Goal: Obtain resource: Download file/media

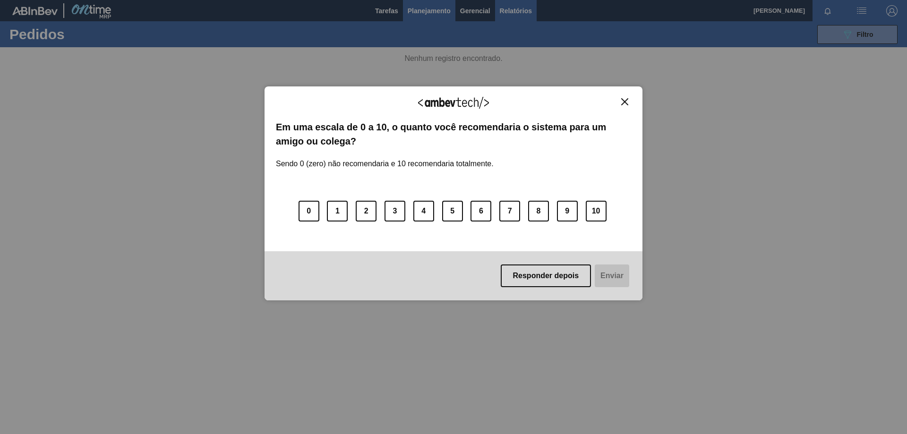
click at [517, 12] on div "Agradecemos seu feedback! Em uma escala de 0 a 10, o quanto você recomendaria o…" at bounding box center [453, 194] width 378 height 408
click at [552, 282] on button "Responder depois" at bounding box center [546, 275] width 91 height 23
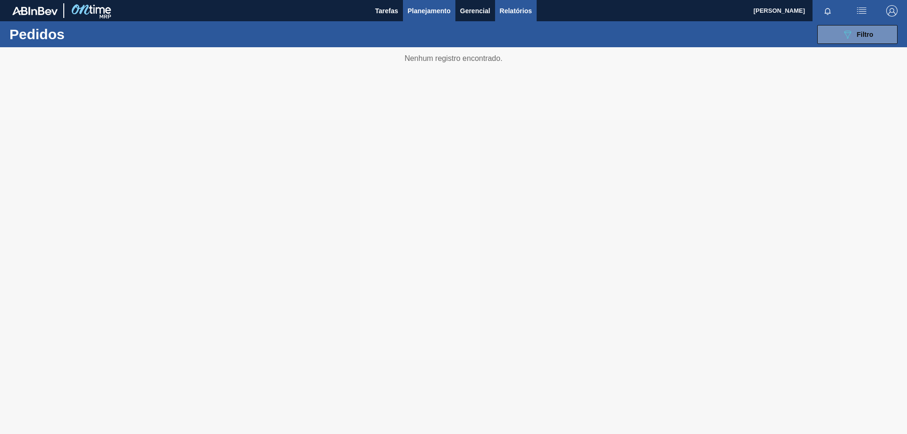
click at [517, 12] on span "Relatórios" at bounding box center [516, 10] width 32 height 11
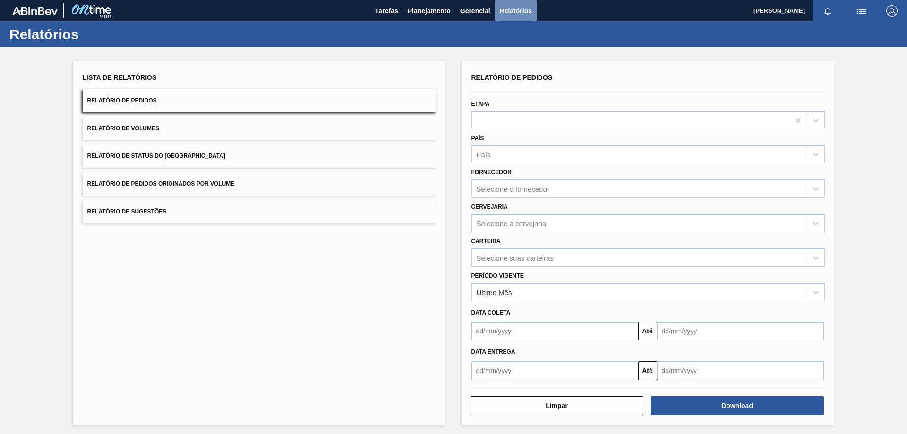
click at [517, 12] on span "Relatórios" at bounding box center [516, 10] width 32 height 11
click at [527, 225] on div "Selecione a cervejaria" at bounding box center [511, 223] width 70 height 8
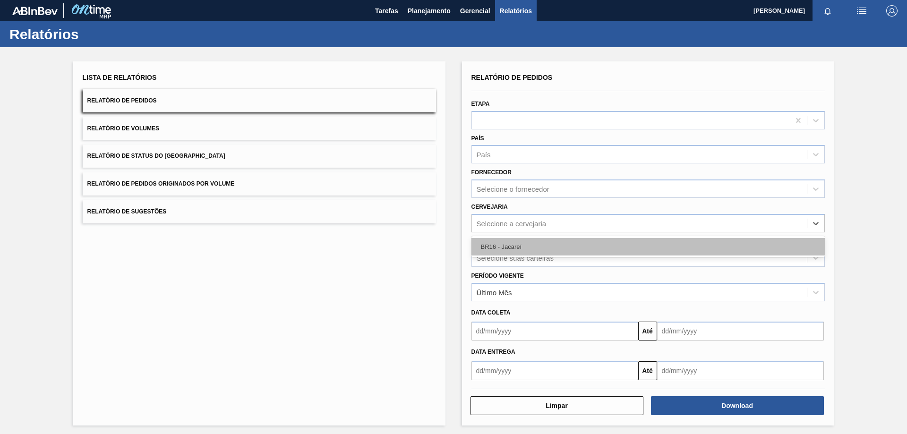
click at [509, 246] on div "BR16 - Jacareí" at bounding box center [647, 246] width 353 height 17
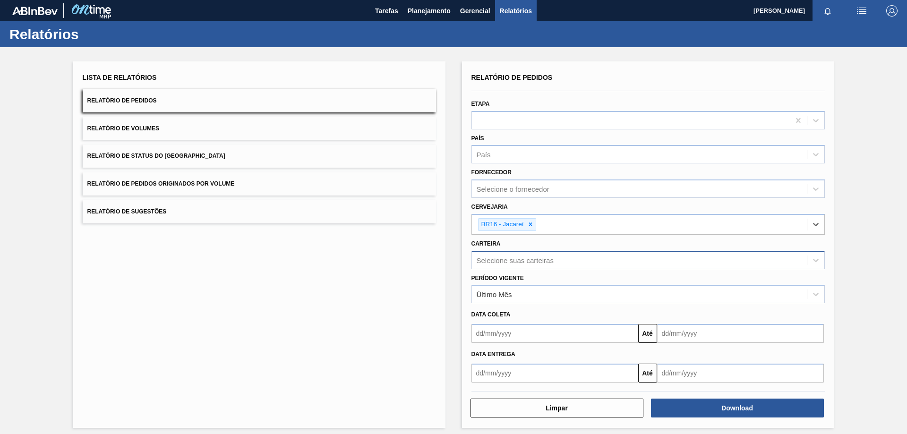
click at [503, 256] on div "Selecione suas carteiras" at bounding box center [514, 260] width 77 height 8
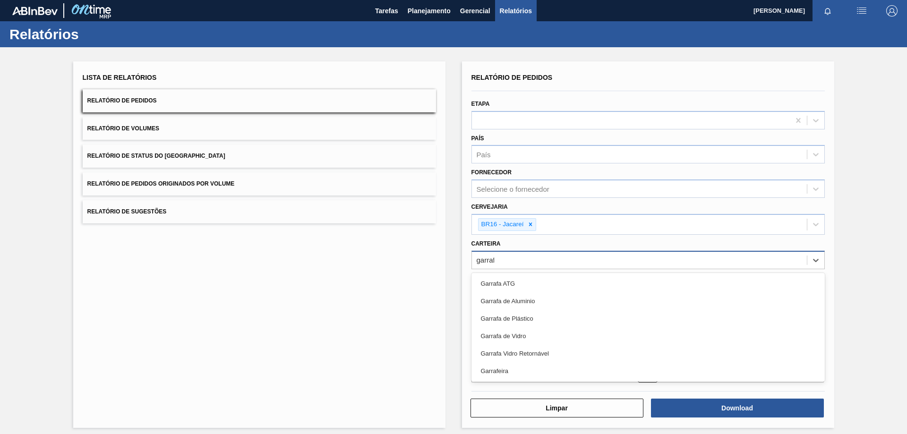
type input "garrafa"
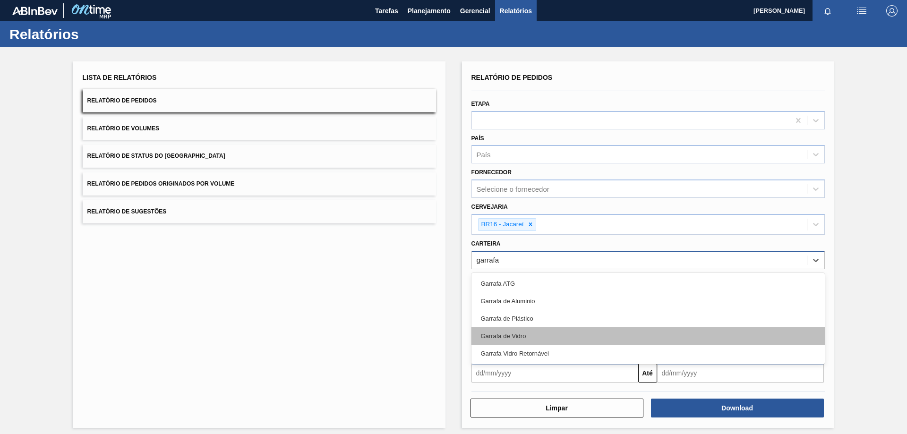
click at [511, 335] on div "Garrafa de Vidro" at bounding box center [647, 335] width 353 height 17
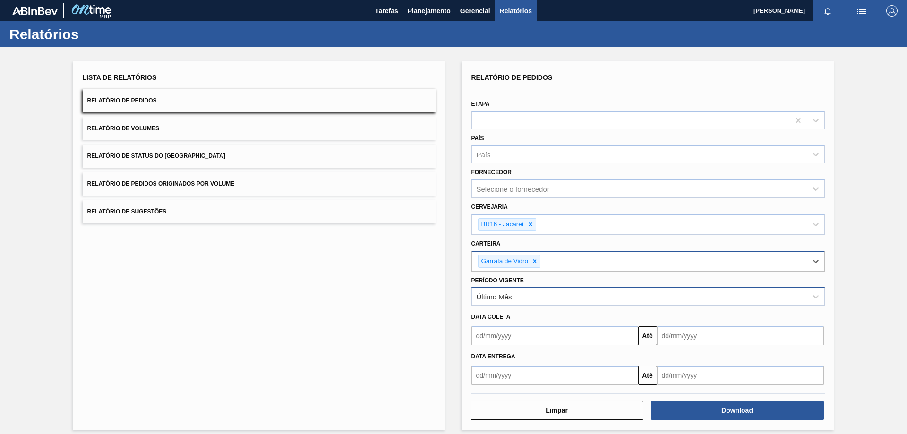
click at [520, 302] on div "Último Mês" at bounding box center [639, 297] width 335 height 14
click at [309, 314] on div "Lista de Relatórios Relatório de Pedidos Relatório de Volumes Relatório de Stat…" at bounding box center [259, 245] width 372 height 369
drag, startPoint x: 527, startPoint y: 334, endPoint x: 520, endPoint y: 327, distance: 10.0
click at [527, 334] on input "text" at bounding box center [554, 335] width 167 height 19
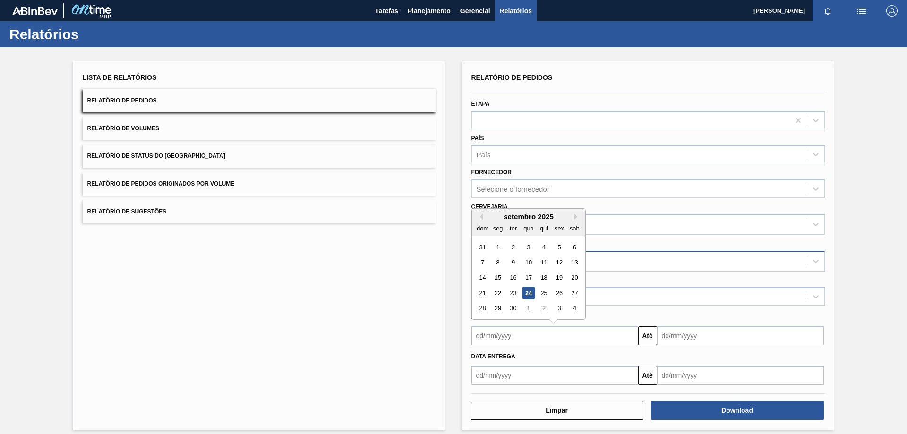
drag, startPoint x: 525, startPoint y: 292, endPoint x: 570, endPoint y: 311, distance: 49.3
click at [525, 292] on div "24" at bounding box center [528, 293] width 13 height 13
type input "[DATE]"
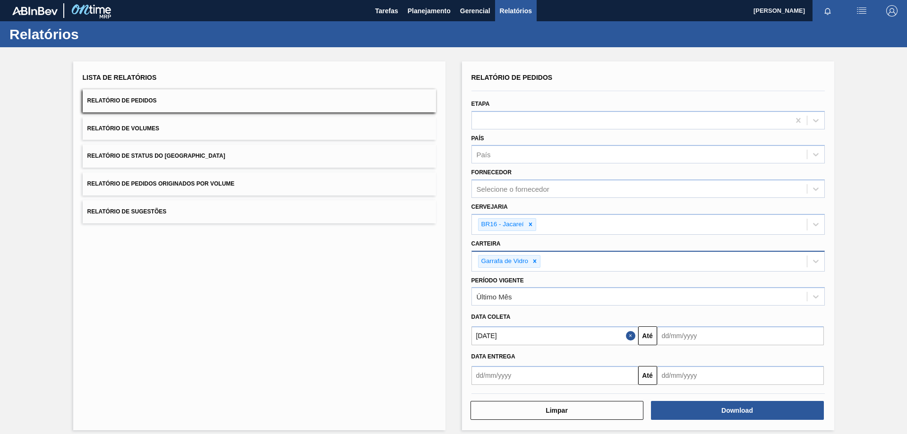
drag, startPoint x: 661, startPoint y: 330, endPoint x: 682, endPoint y: 339, distance: 22.4
click at [661, 330] on input "text" at bounding box center [740, 335] width 167 height 19
click at [701, 308] on div "30" at bounding box center [698, 308] width 13 height 13
type input "[DATE]"
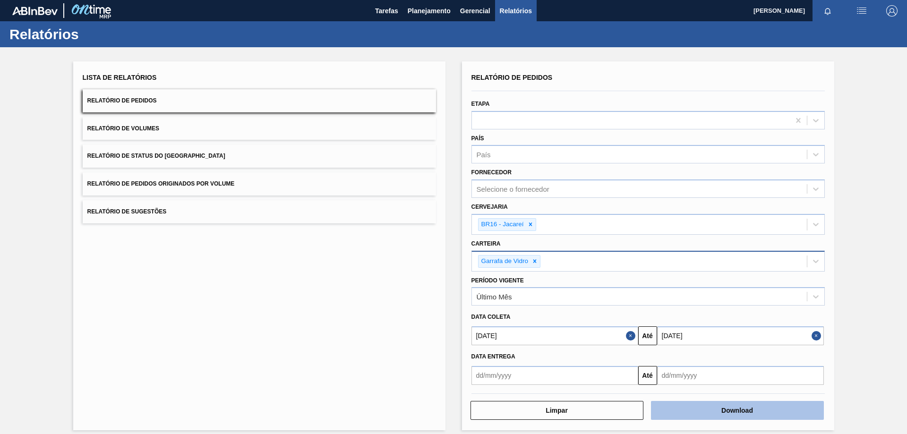
click at [704, 409] on button "Download" at bounding box center [737, 410] width 173 height 19
